Goal: Navigation & Orientation: Find specific page/section

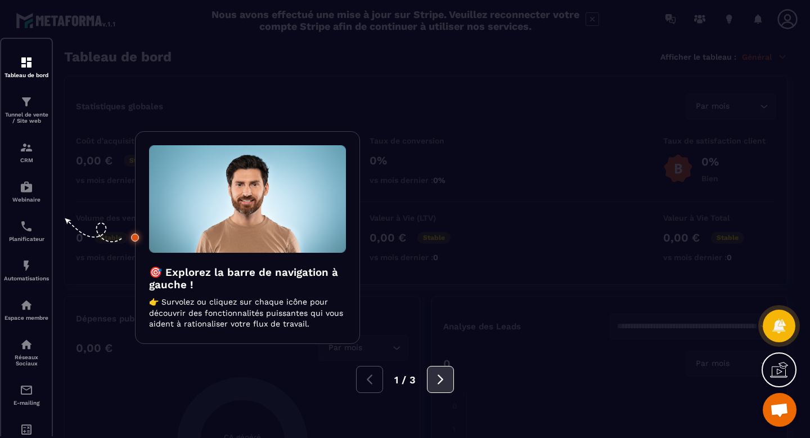
click at [444, 391] on button at bounding box center [440, 379] width 27 height 27
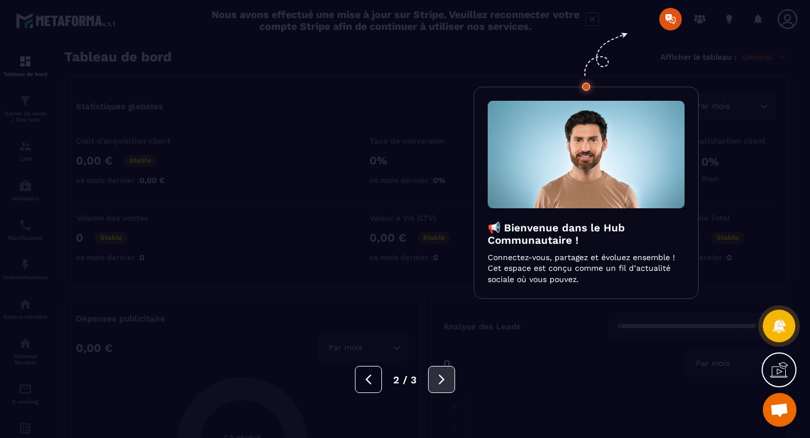
click at [444, 391] on button at bounding box center [441, 379] width 27 height 27
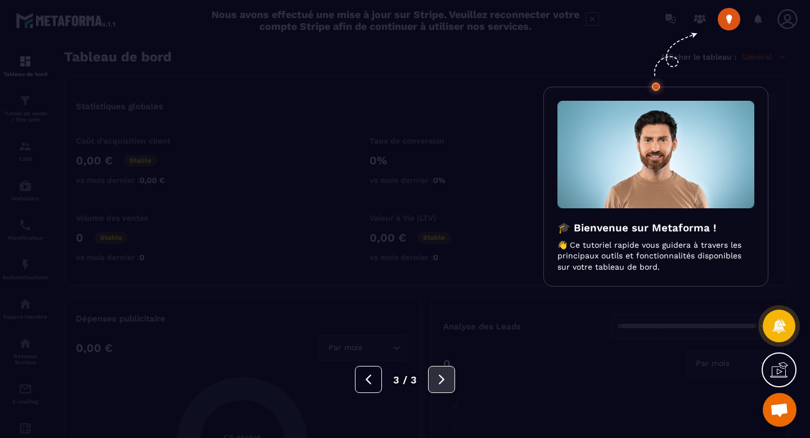
click at [444, 391] on button at bounding box center [441, 379] width 27 height 27
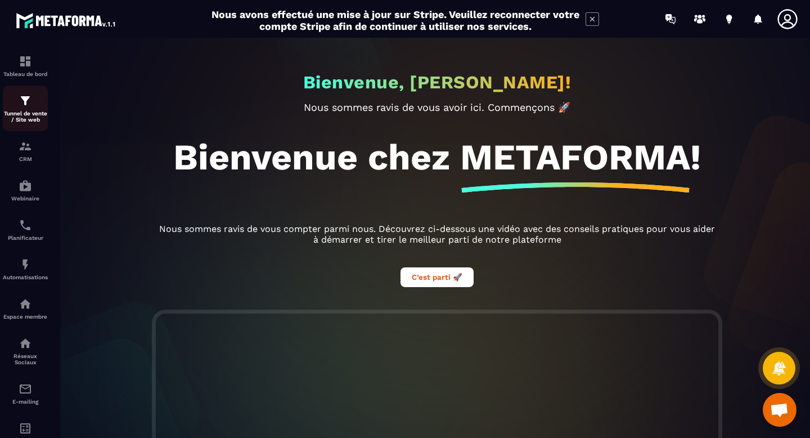
click at [21, 100] on img at bounding box center [25, 100] width 13 height 13
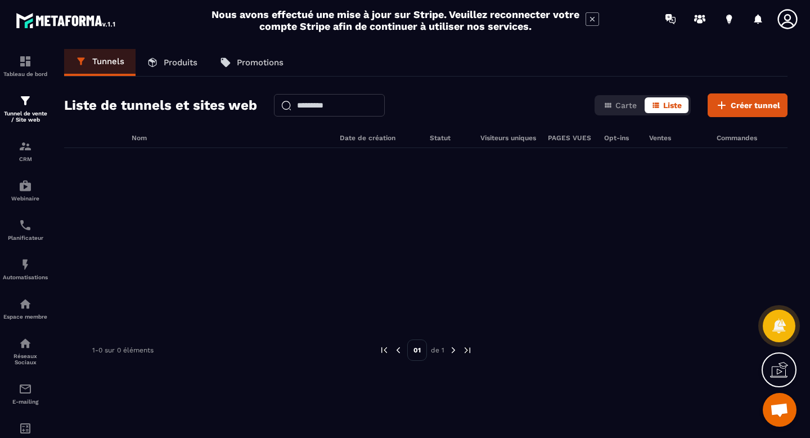
click at [180, 64] on p "Produits" at bounding box center [181, 62] width 34 height 10
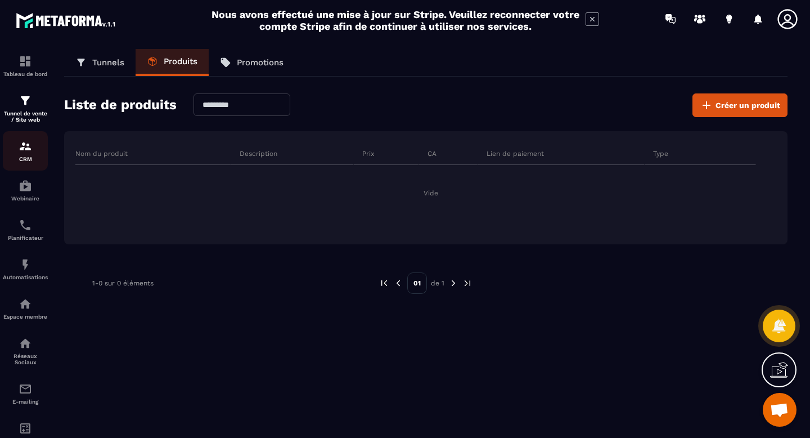
click at [30, 151] on img at bounding box center [25, 145] width 13 height 13
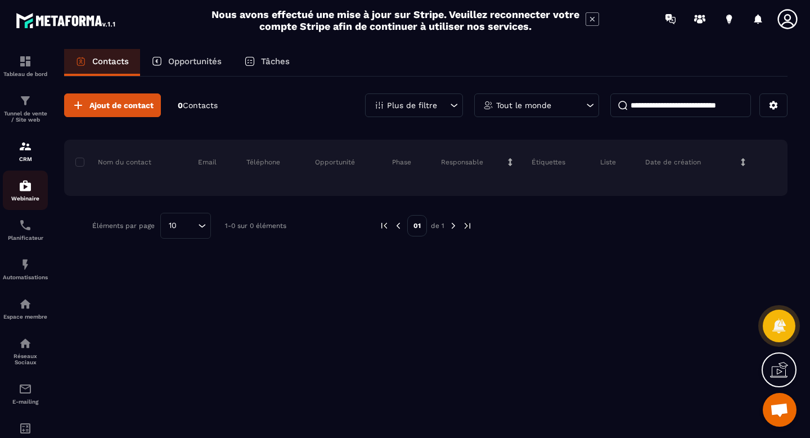
click at [26, 188] on img at bounding box center [25, 185] width 13 height 13
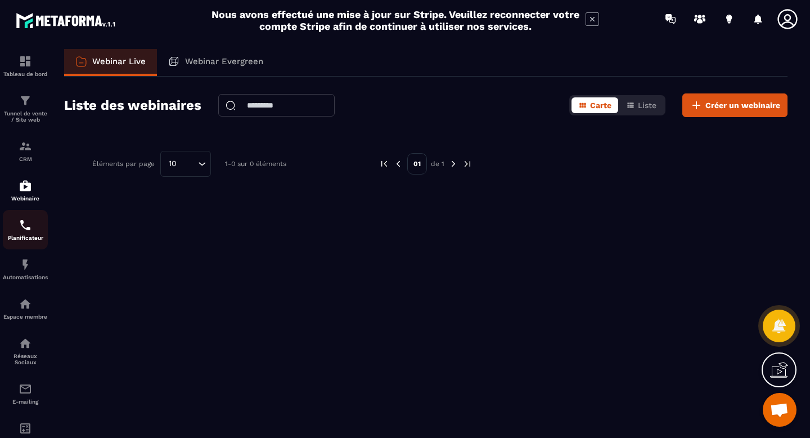
click at [18, 237] on p "Planificateur" at bounding box center [25, 238] width 45 height 6
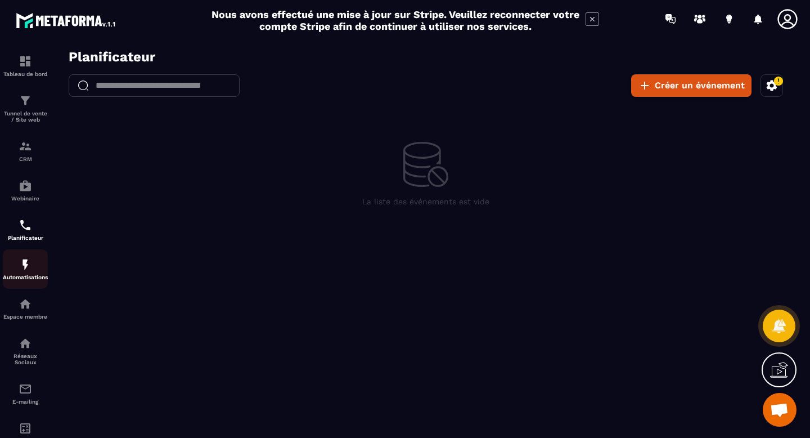
click at [26, 267] on img at bounding box center [25, 264] width 13 height 13
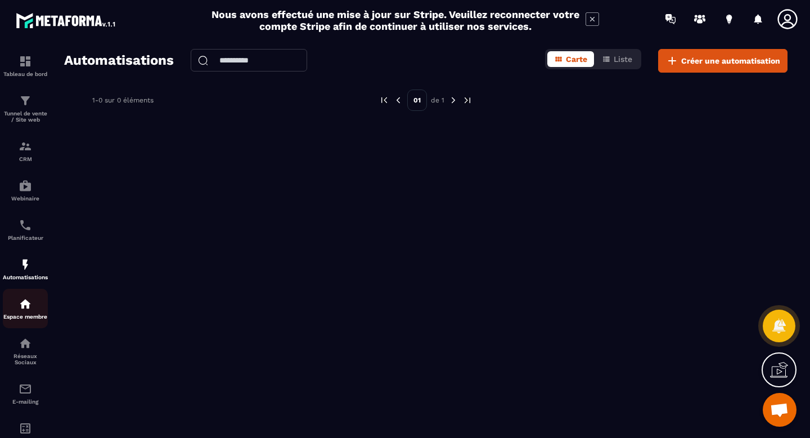
click at [23, 310] on img at bounding box center [25, 303] width 13 height 13
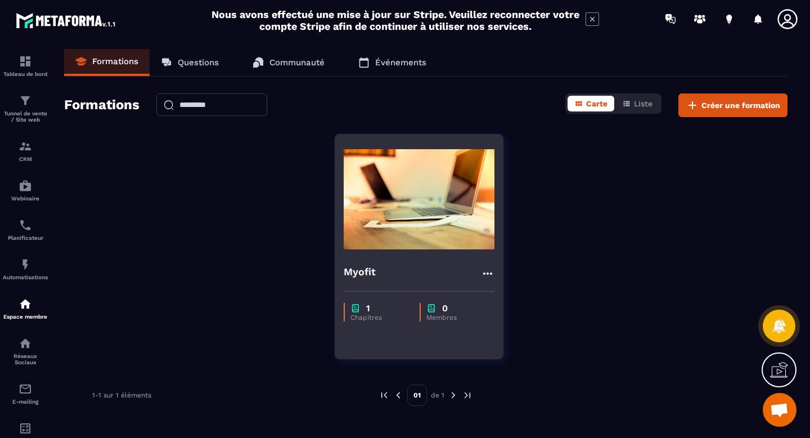
click at [434, 204] on img at bounding box center [419, 199] width 151 height 112
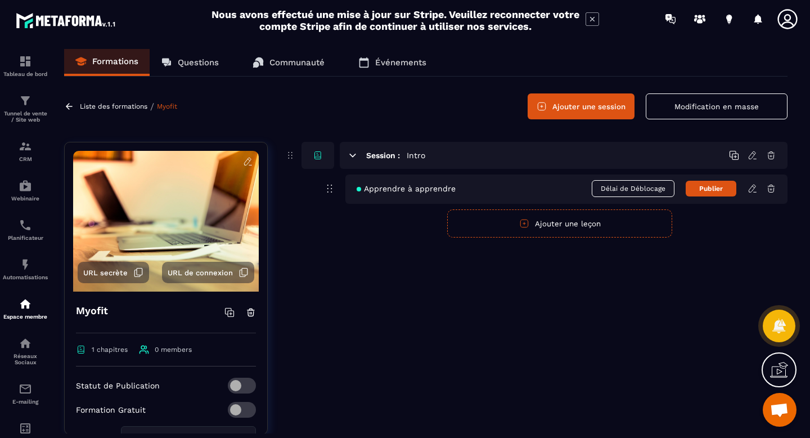
click at [400, 191] on span "Apprendre à apprendre" at bounding box center [406, 188] width 99 height 9
click at [324, 189] on icon at bounding box center [329, 188] width 13 height 13
click at [713, 188] on button "Publier" at bounding box center [711, 189] width 51 height 16
click at [418, 187] on span "Apprendre à apprendre" at bounding box center [406, 188] width 99 height 9
click at [381, 187] on span "Apprendre à apprendre" at bounding box center [406, 188] width 99 height 9
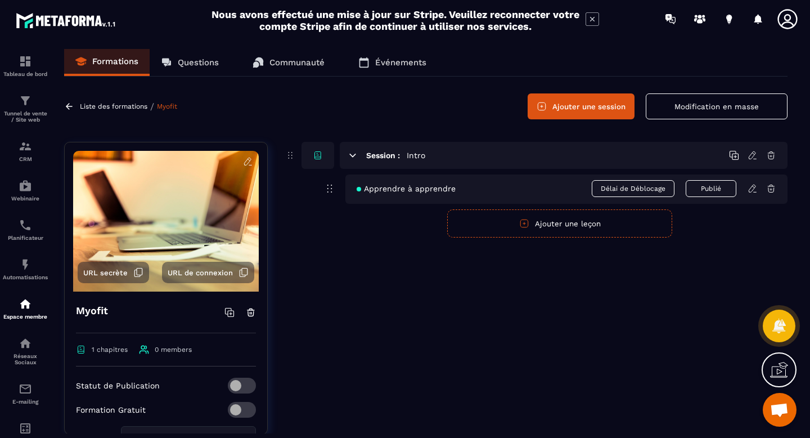
click at [331, 187] on icon at bounding box center [329, 188] width 13 height 13
click at [750, 191] on icon at bounding box center [752, 188] width 10 height 10
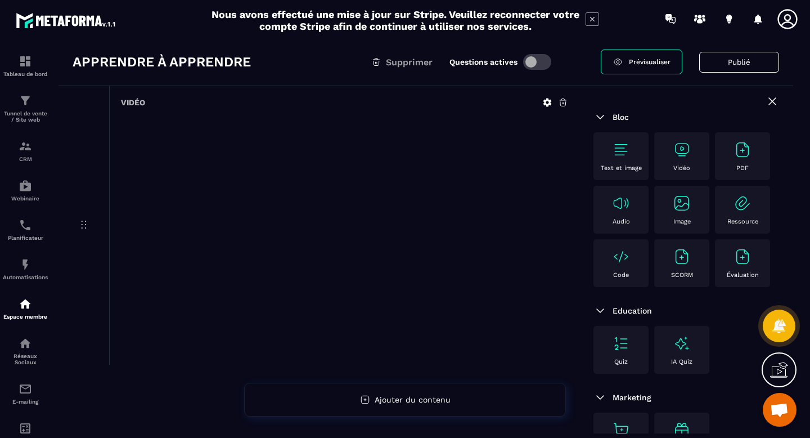
scroll to position [54, 0]
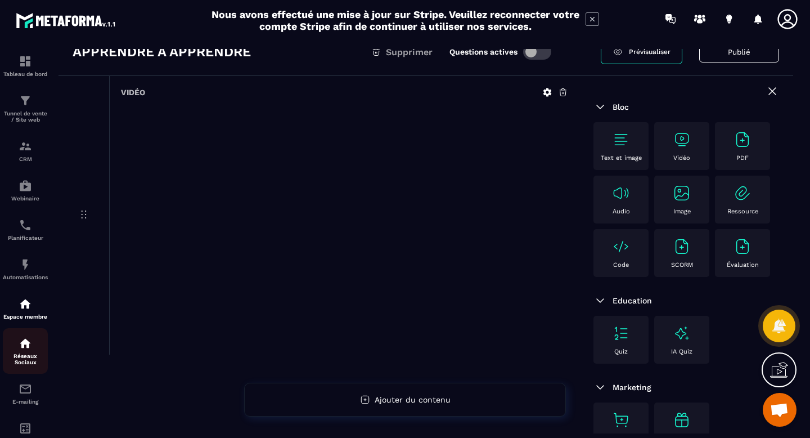
click at [26, 346] on img at bounding box center [25, 342] width 13 height 13
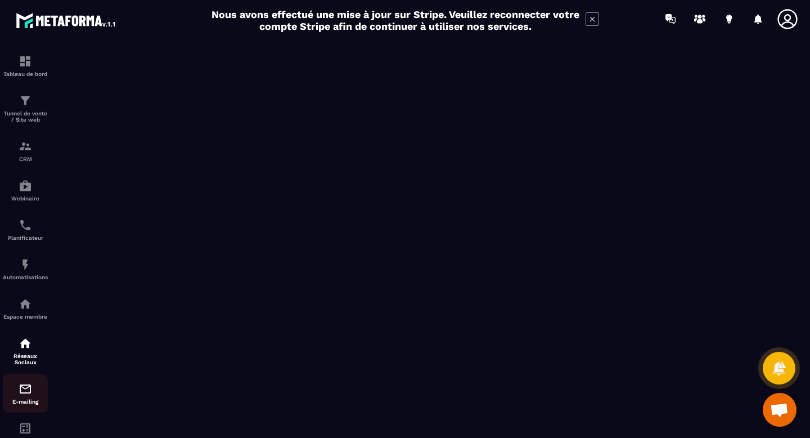
click at [25, 394] on img at bounding box center [25, 388] width 13 height 13
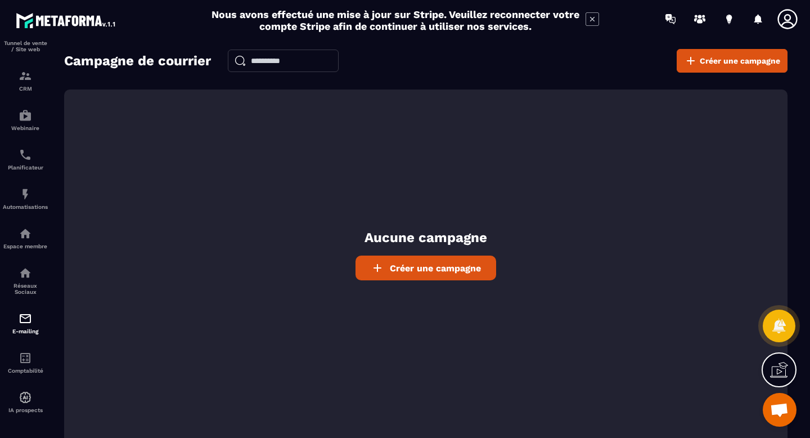
scroll to position [80, 0]
click at [26, 359] on img at bounding box center [25, 355] width 13 height 13
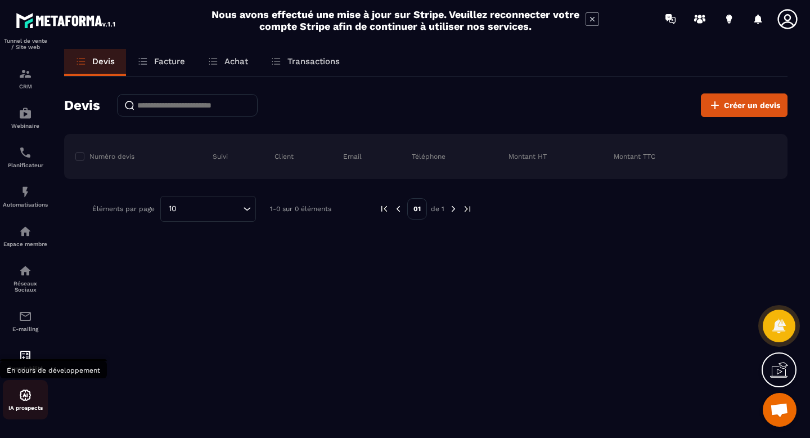
click at [27, 396] on img at bounding box center [25, 394] width 13 height 13
click at [22, 395] on img at bounding box center [25, 394] width 13 height 13
click at [29, 396] on img at bounding box center [25, 394] width 13 height 13
click at [22, 390] on img at bounding box center [25, 394] width 13 height 13
click at [26, 395] on img at bounding box center [25, 394] width 13 height 13
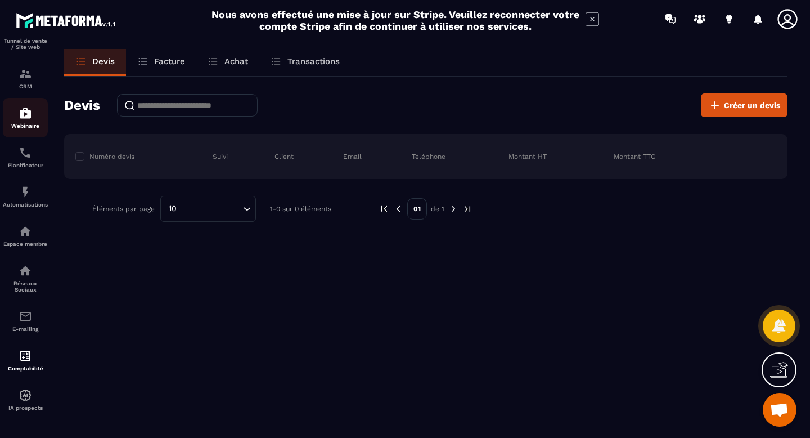
scroll to position [0, 0]
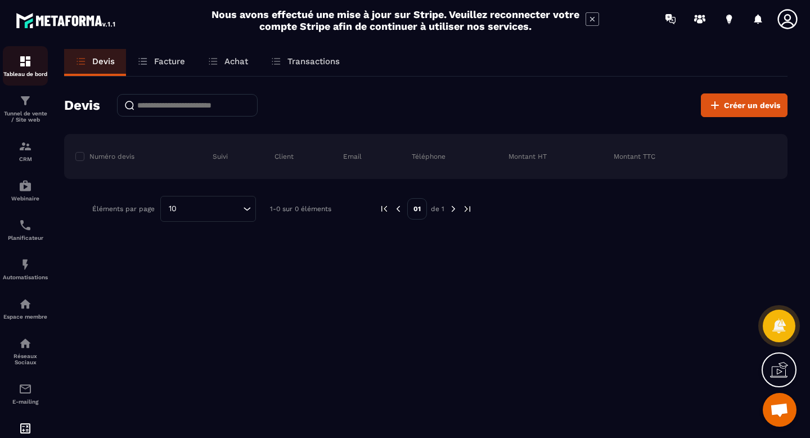
click at [31, 69] on div "Tableau de bord" at bounding box center [25, 66] width 45 height 22
